Goal: Information Seeking & Learning: Learn about a topic

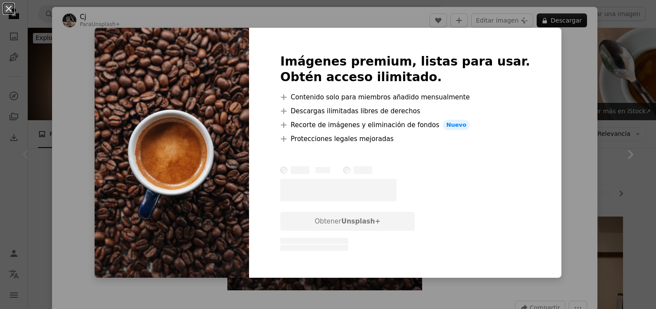
scroll to position [124, 0]
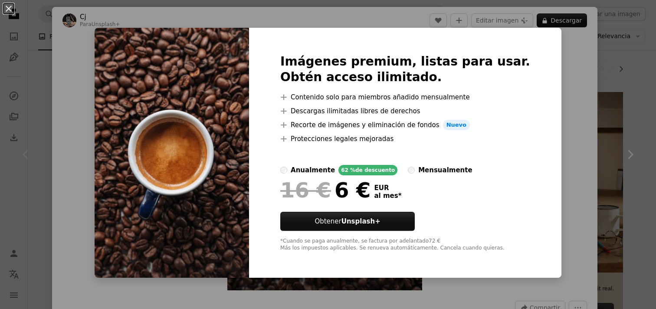
click at [579, 57] on div "An X shape Imágenes premium, listas para usar. Obtén acceso ilimitado. A plus s…" at bounding box center [328, 154] width 656 height 309
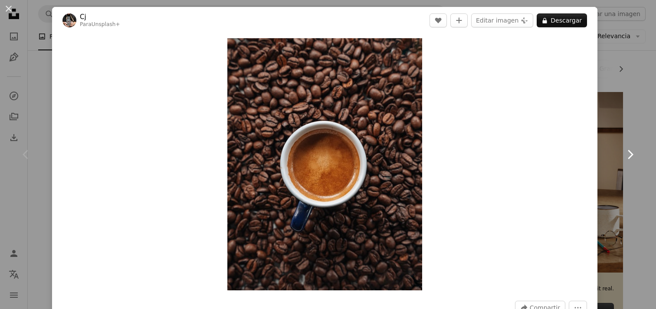
click at [619, 183] on link "Chevron right" at bounding box center [630, 154] width 52 height 83
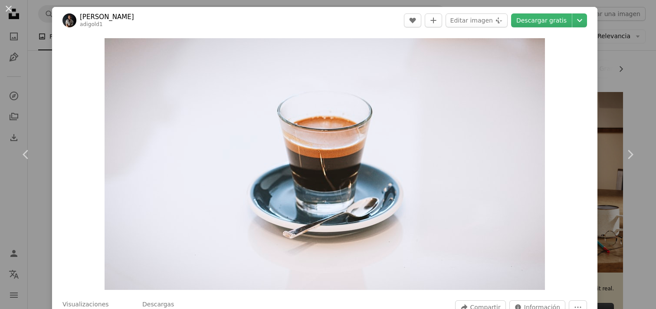
click at [614, 103] on div "An X shape Chevron left Chevron right [PERSON_NAME] adigold1 A heart A plus sig…" at bounding box center [328, 154] width 656 height 309
